Goal: Check status

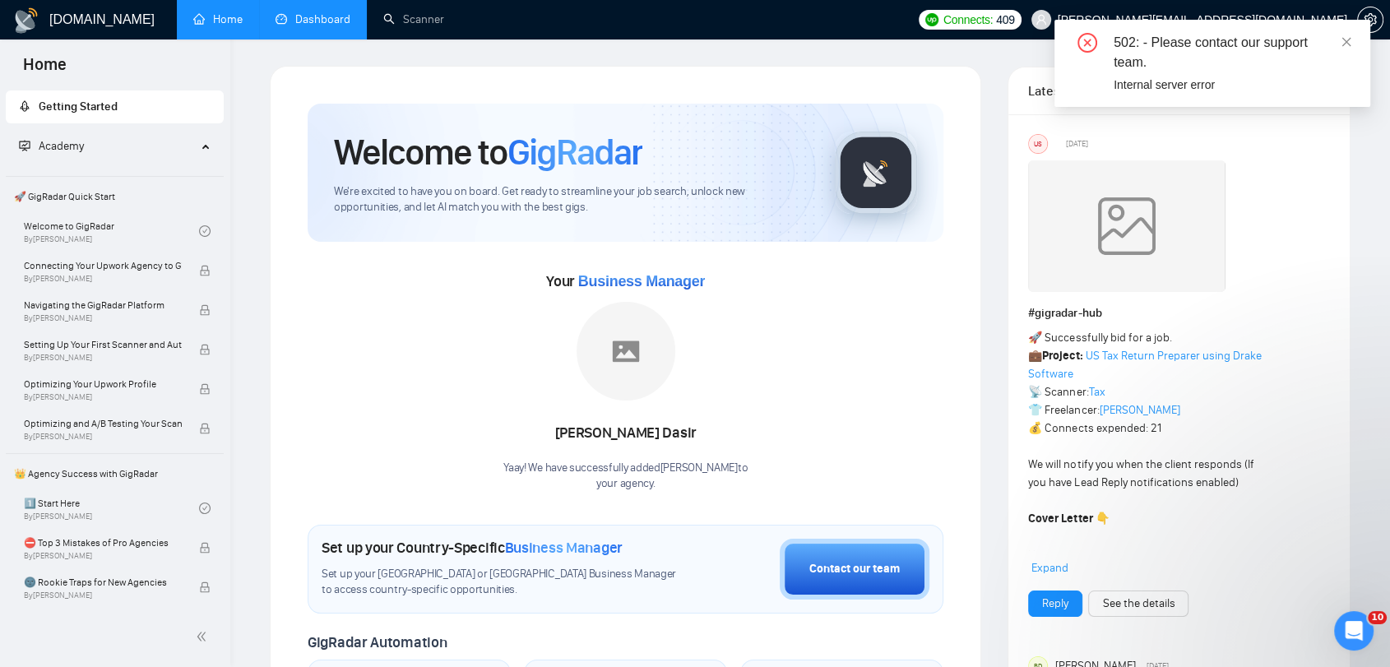
click at [316, 12] on link "Dashboard" at bounding box center [312, 19] width 75 height 14
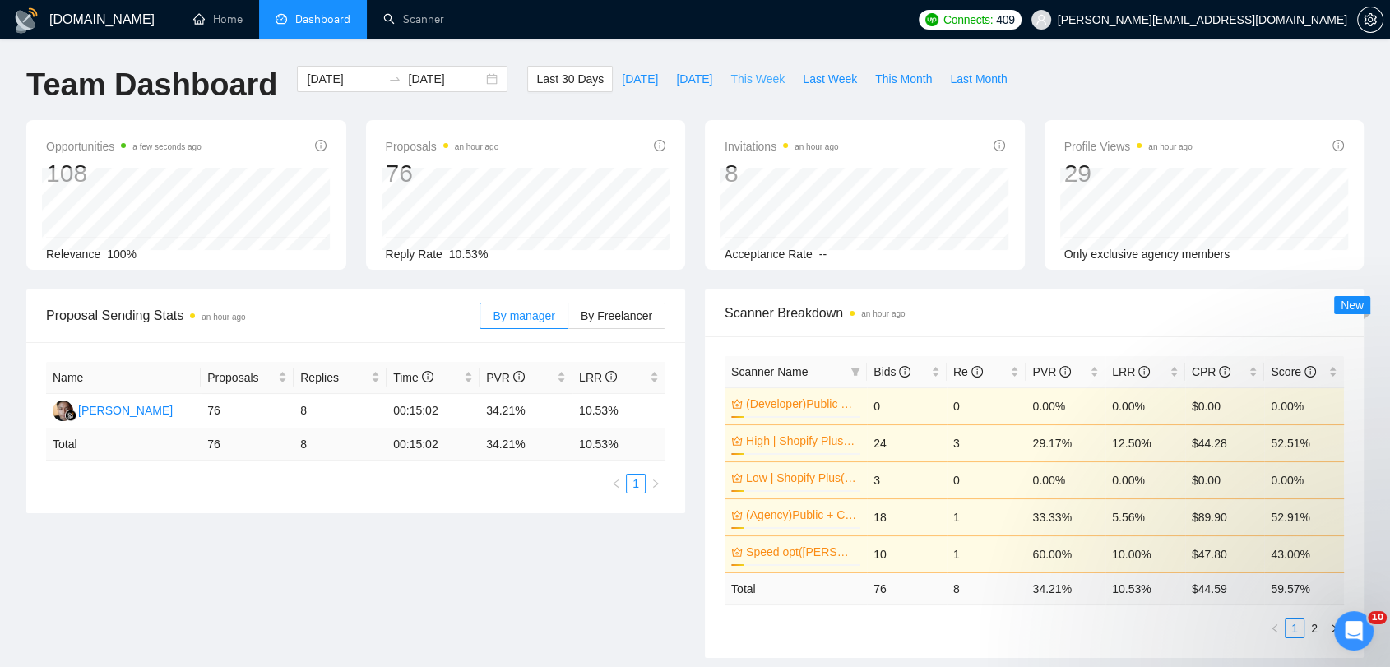
click at [765, 86] on span "This Week" at bounding box center [757, 79] width 54 height 18
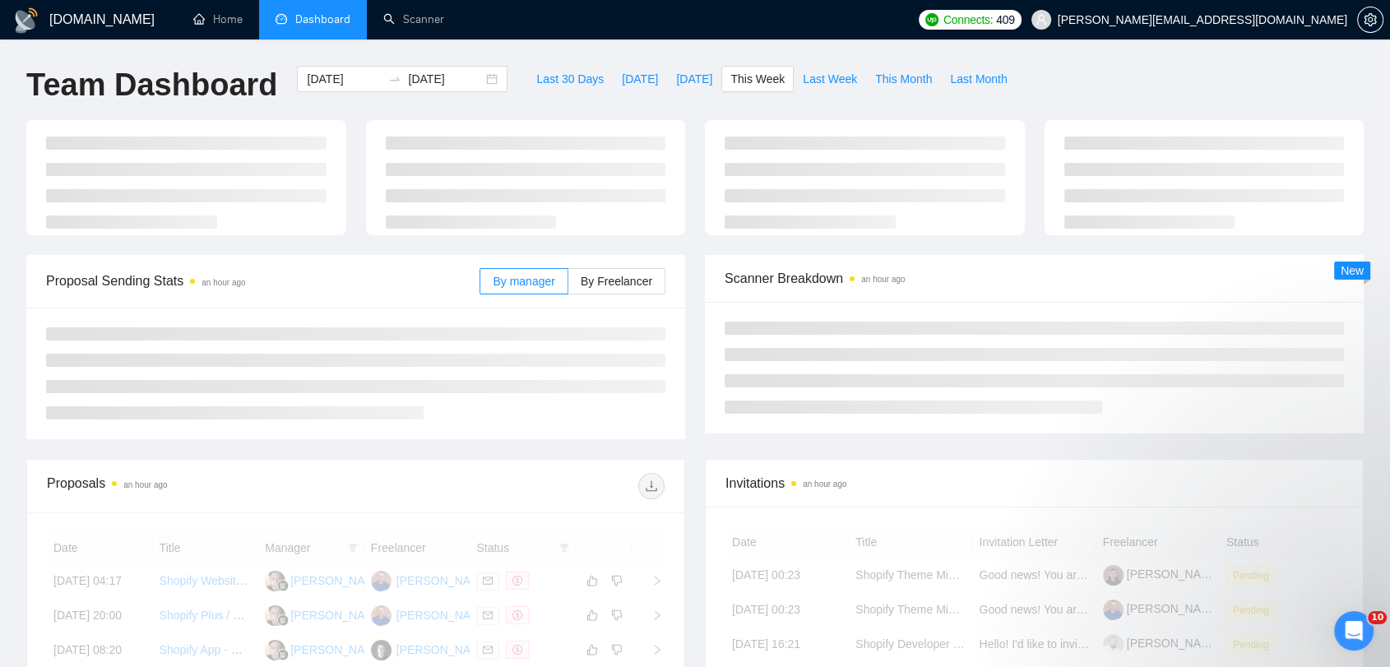
type input "[DATE]"
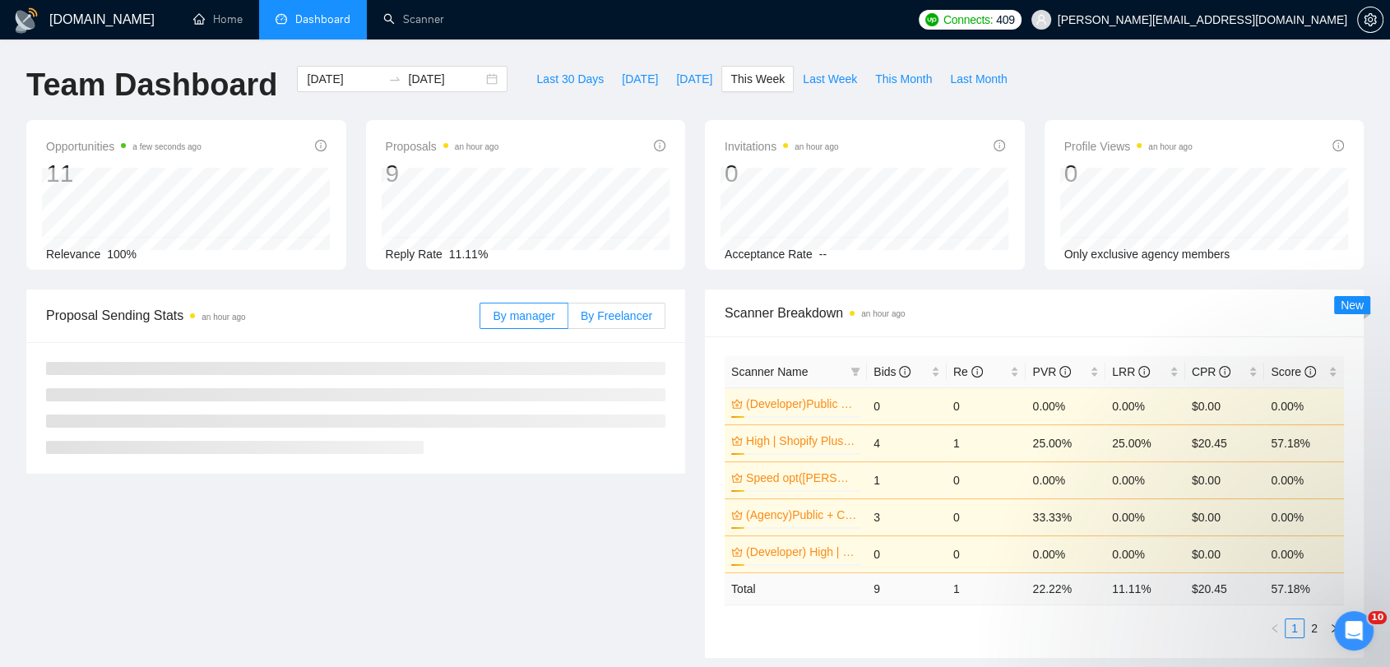
click at [636, 317] on span "By Freelancer" at bounding box center [616, 315] width 72 height 13
click at [568, 320] on input "By Freelancer" at bounding box center [568, 320] width 0 height 0
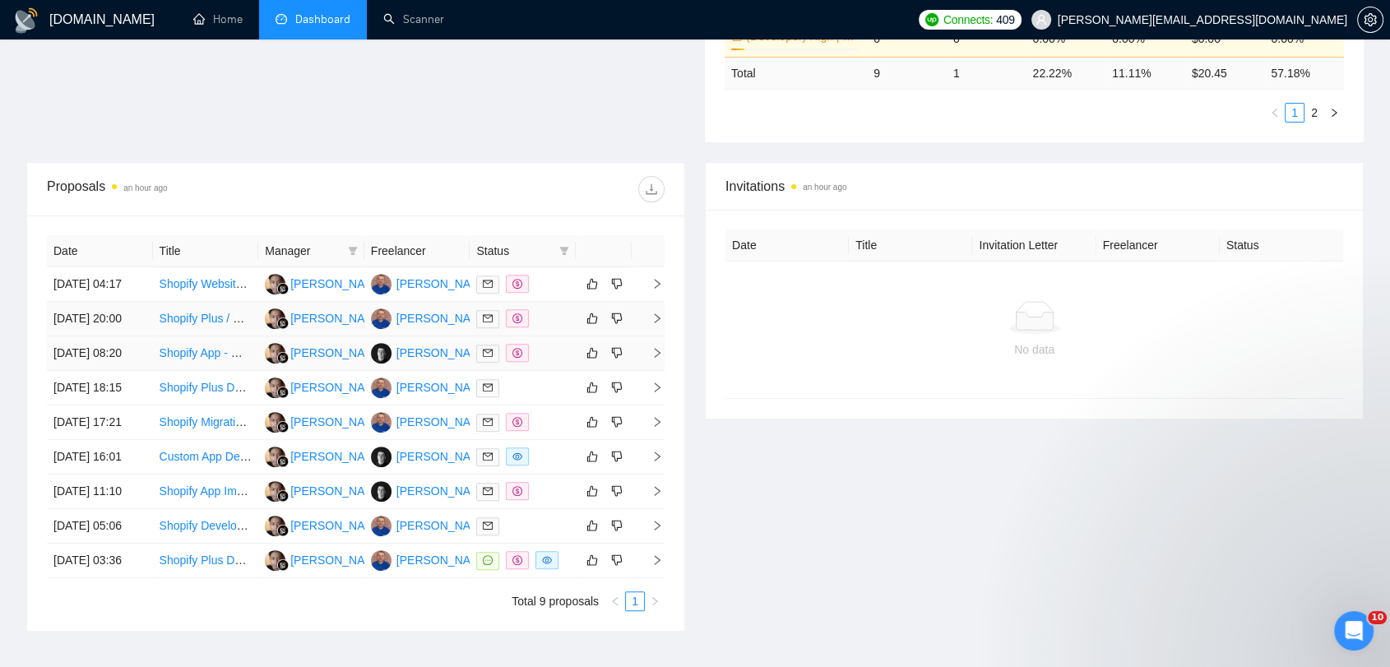
scroll to position [548, 0]
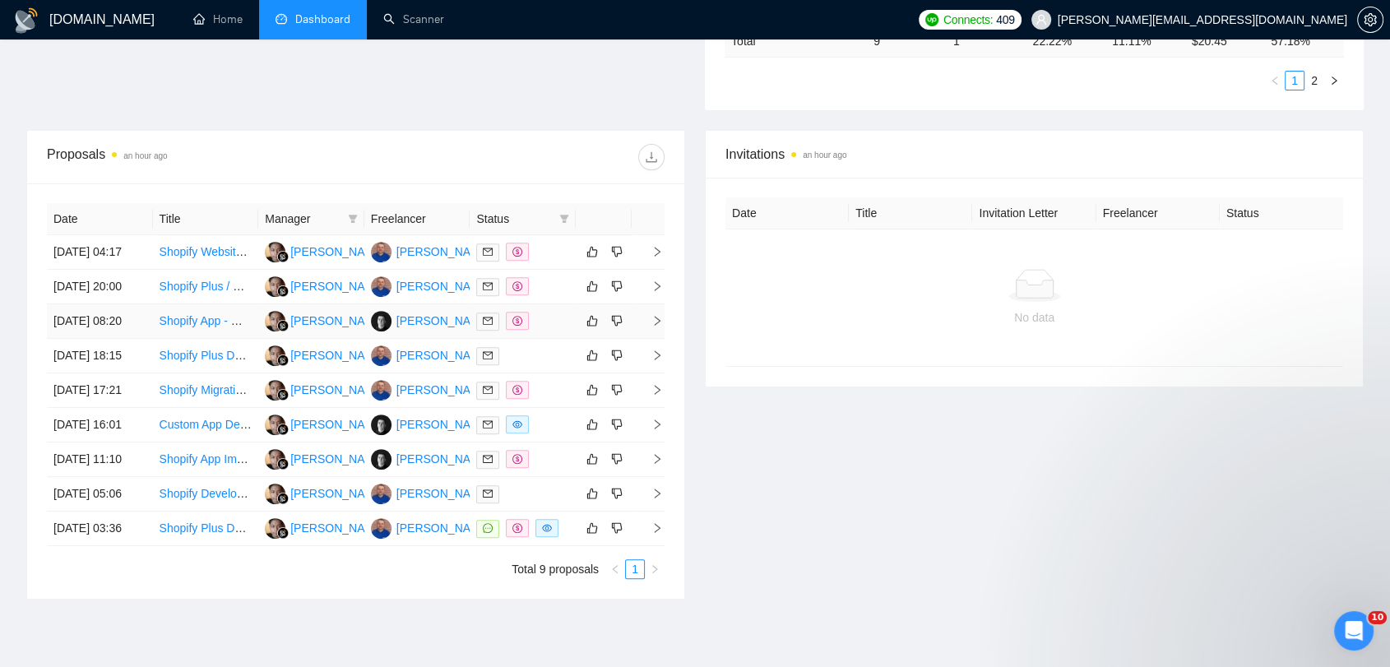
click at [543, 331] on div at bounding box center [522, 321] width 93 height 19
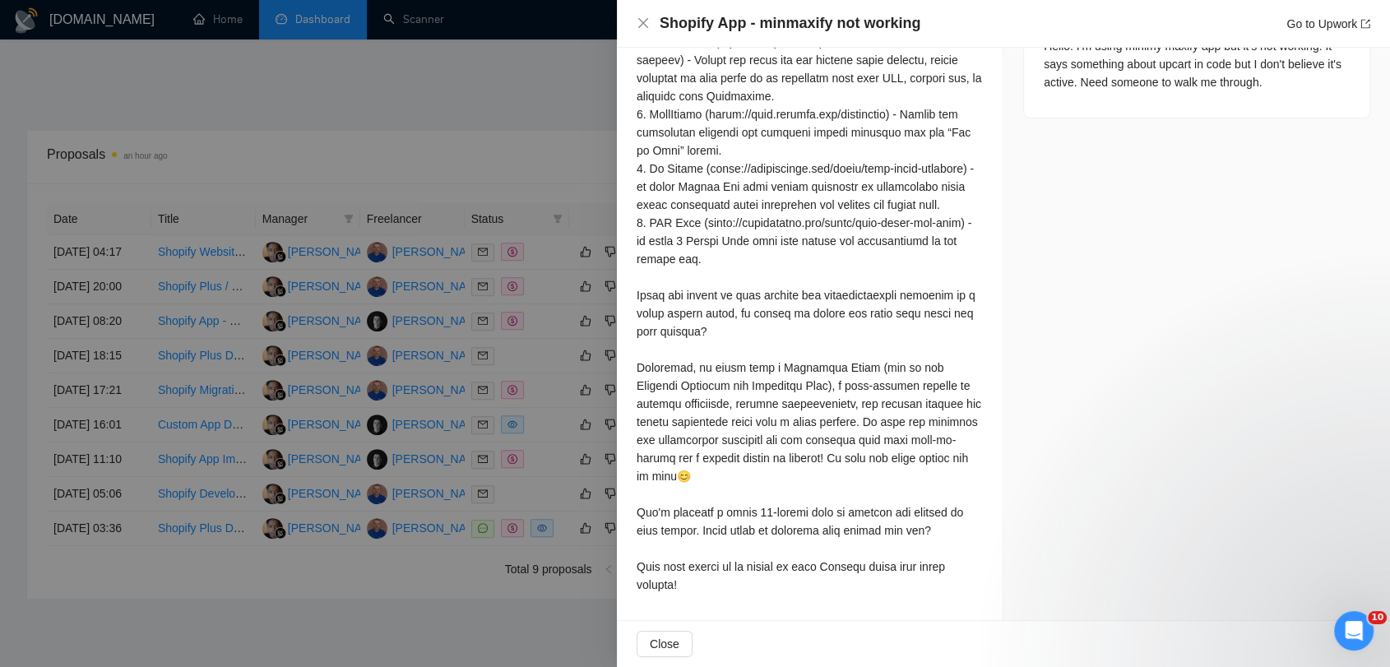
scroll to position [775, 0]
click at [508, 140] on div at bounding box center [695, 333] width 1390 height 667
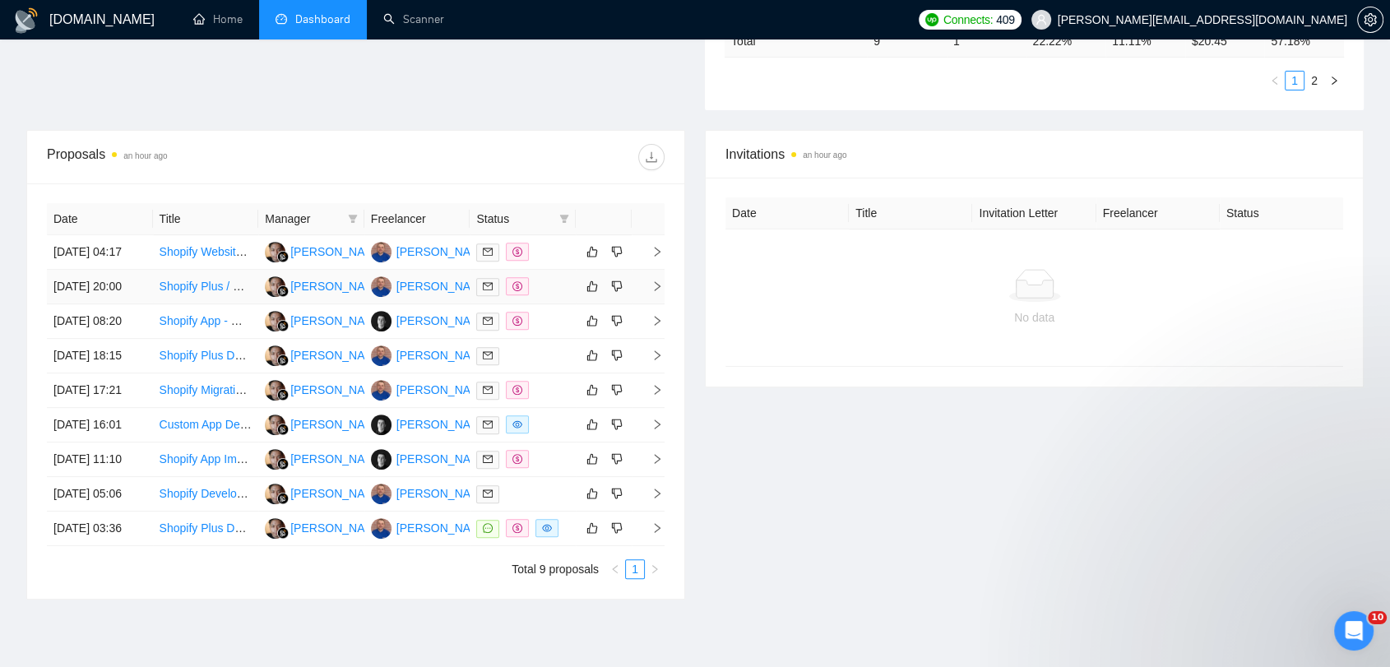
click at [575, 303] on tr "[DATE] 20:00 Shopify Plus / Recharge Pro Developer [PERSON_NAME] [PERSON_NAME]" at bounding box center [355, 287] width 617 height 35
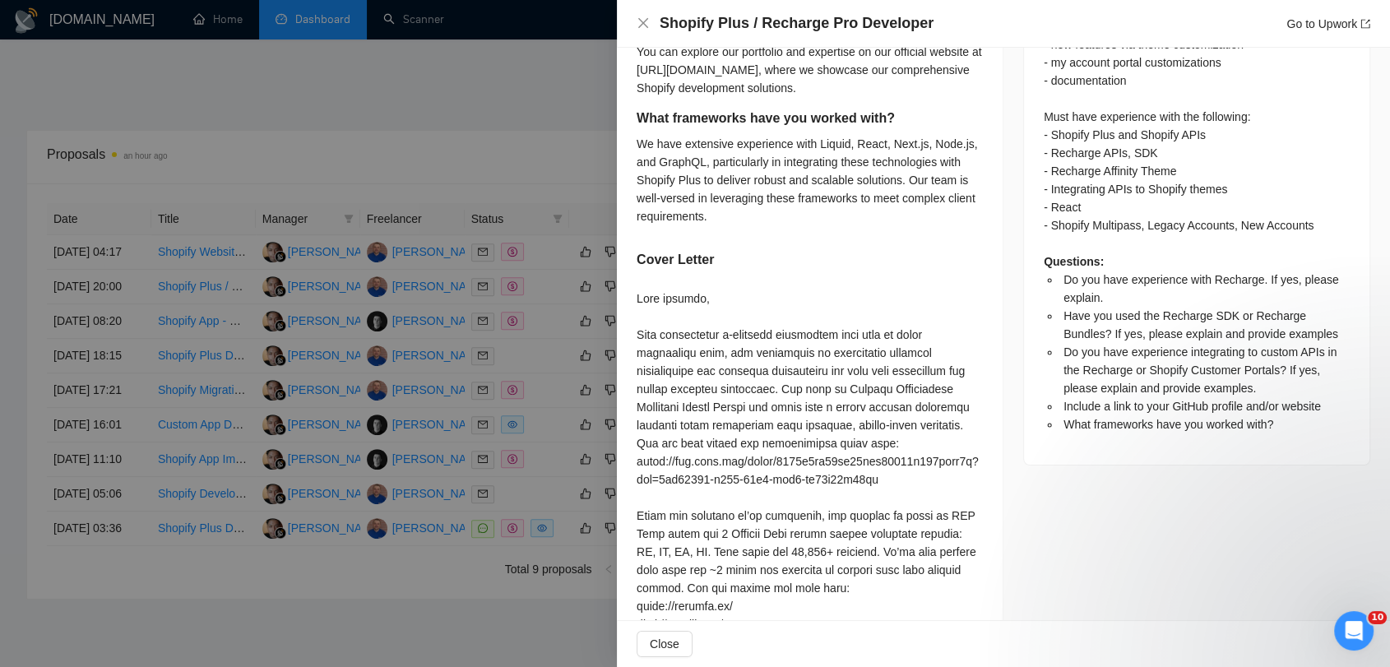
scroll to position [1461, 0]
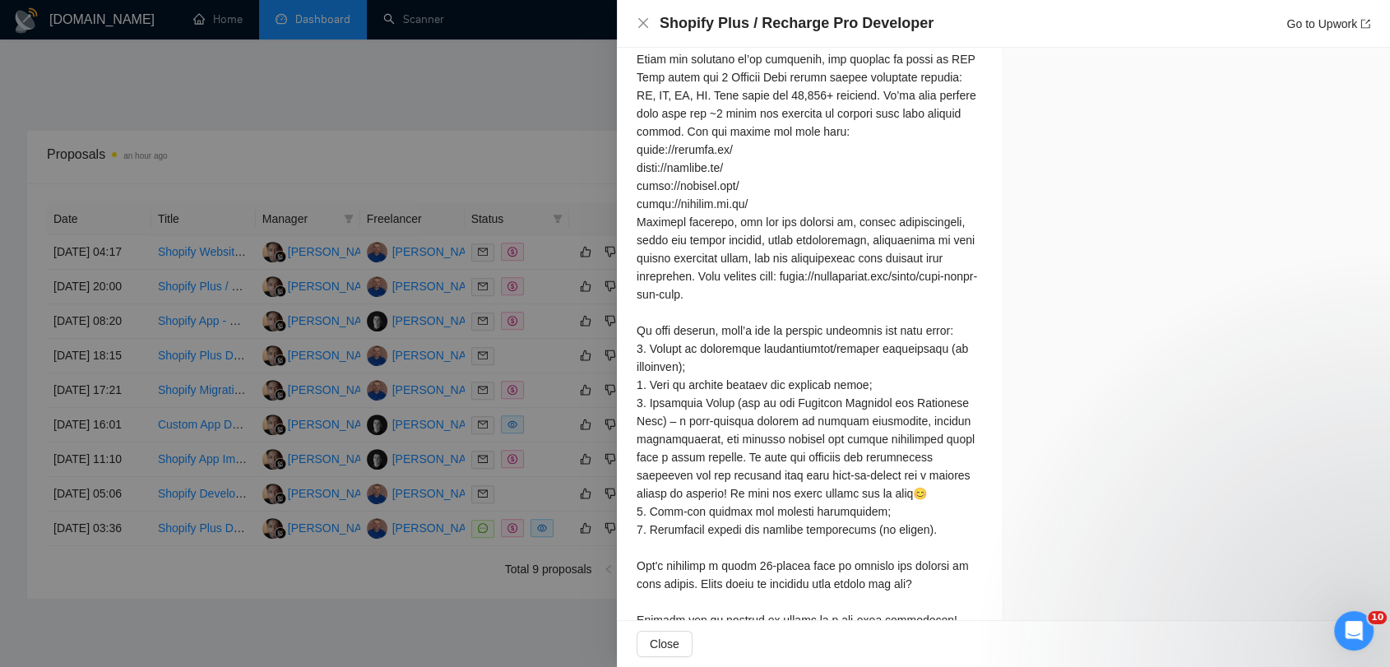
click at [411, 113] on div at bounding box center [695, 333] width 1390 height 667
